Goal: Navigation & Orientation: Find specific page/section

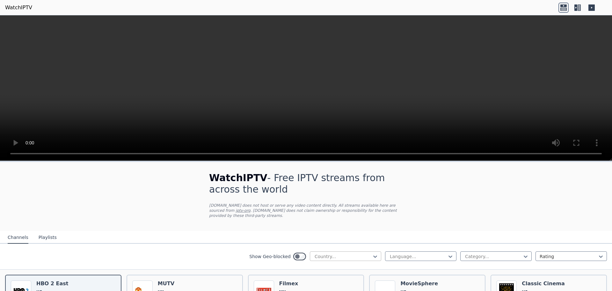
click at [343, 253] on div at bounding box center [343, 256] width 58 height 6
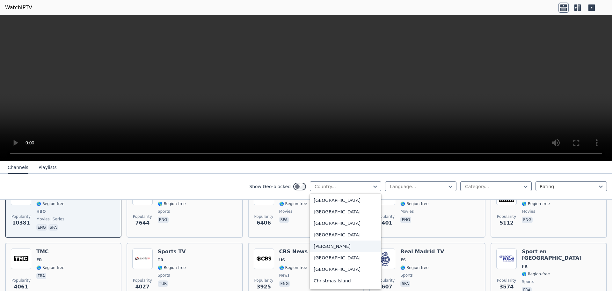
scroll to position [383, 0]
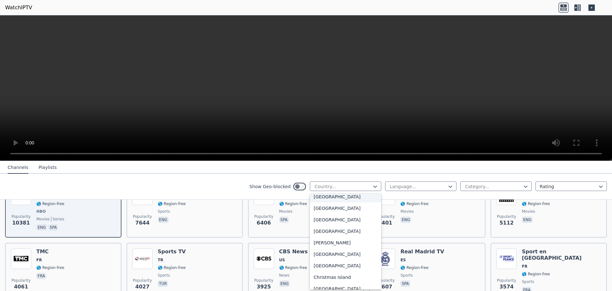
click at [319, 197] on div "[GEOGRAPHIC_DATA]" at bounding box center [345, 196] width 71 height 11
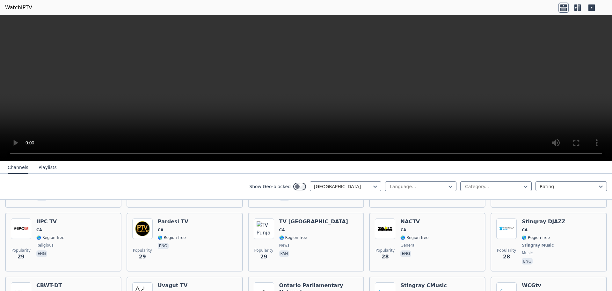
scroll to position [1145, 0]
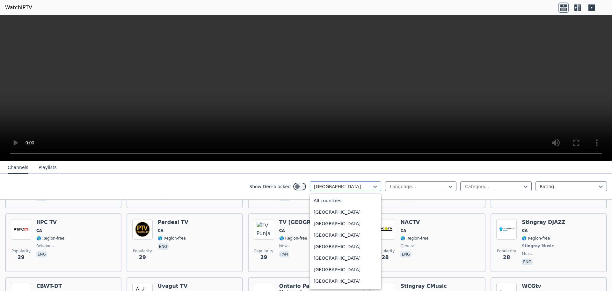
click at [363, 183] on div at bounding box center [343, 186] width 58 height 6
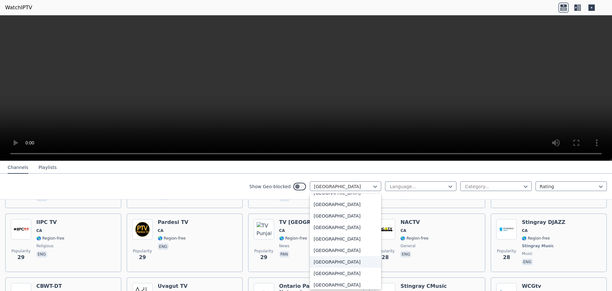
scroll to position [2181, 0]
click at [331, 272] on div "[GEOGRAPHIC_DATA]" at bounding box center [345, 275] width 71 height 11
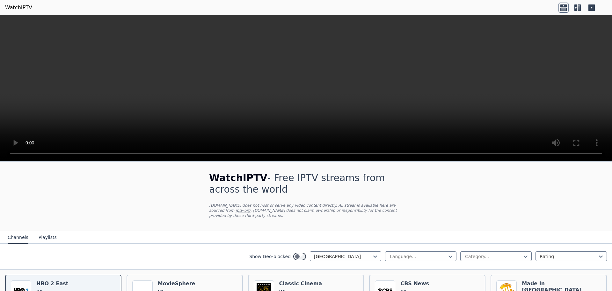
click at [475, 245] on div "Show Geo-blocked option [GEOGRAPHIC_DATA], selected. [GEOGRAPHIC_DATA] Language…" at bounding box center [306, 256] width 612 height 26
click at [477, 253] on div at bounding box center [494, 256] width 58 height 6
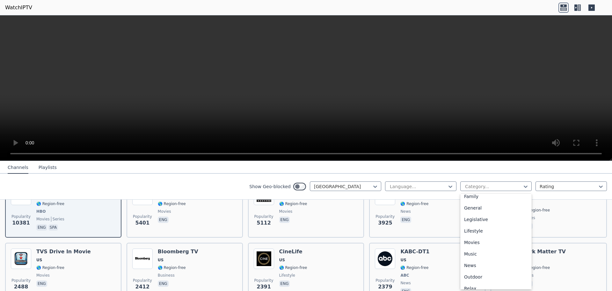
scroll to position [191, 0]
click at [470, 281] on div "Sports" at bounding box center [495, 284] width 71 height 11
